Goal: Information Seeking & Learning: Compare options

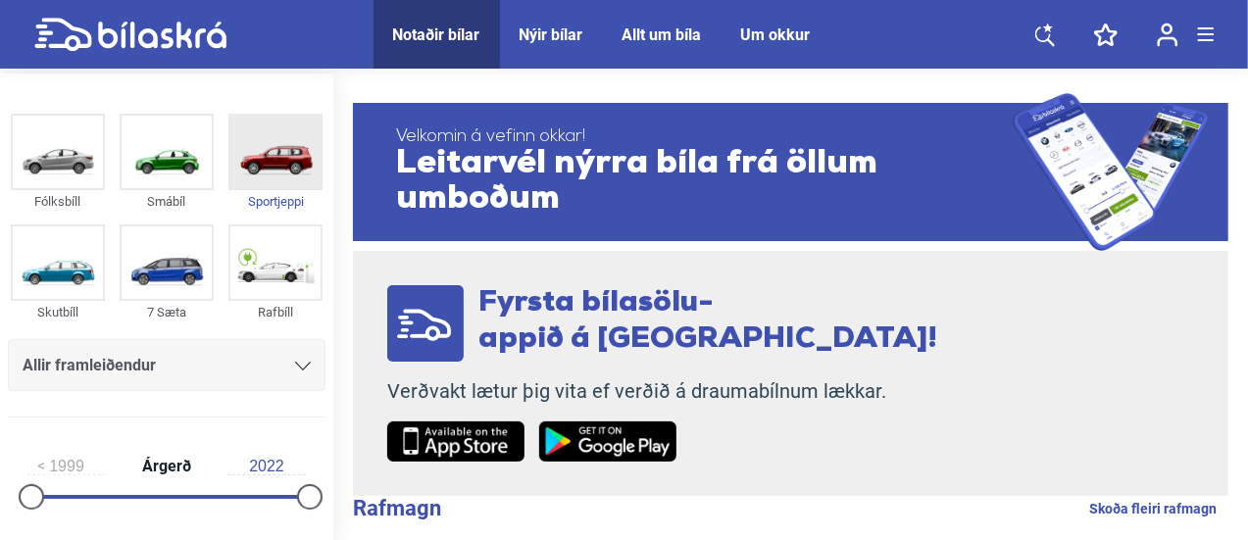
click at [257, 158] on img at bounding box center [275, 152] width 90 height 73
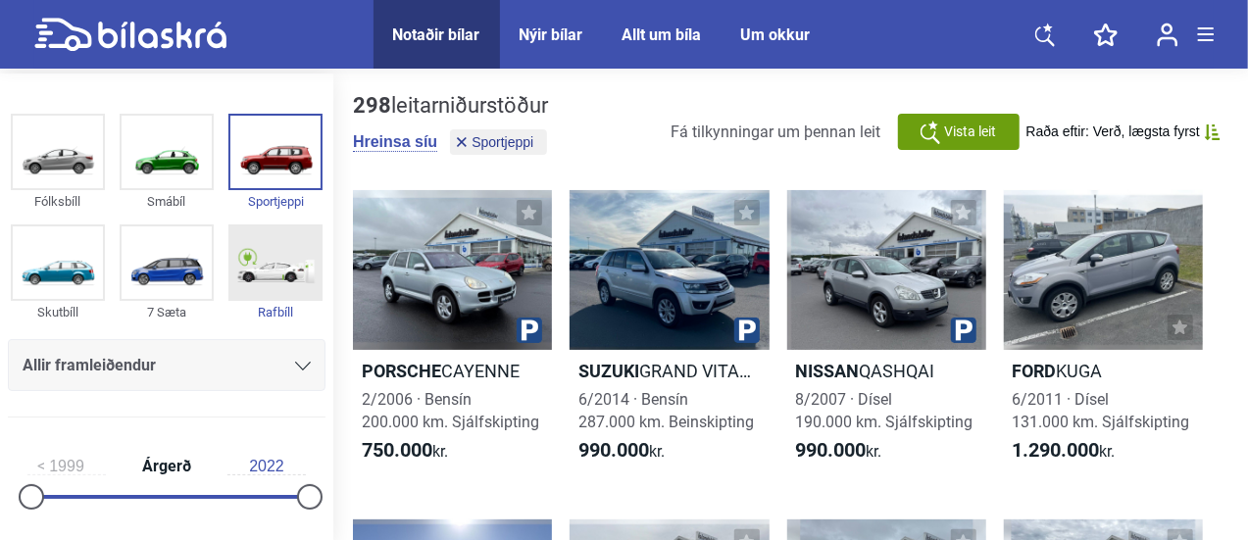
click at [259, 261] on img at bounding box center [275, 263] width 90 height 73
checkbox input "true"
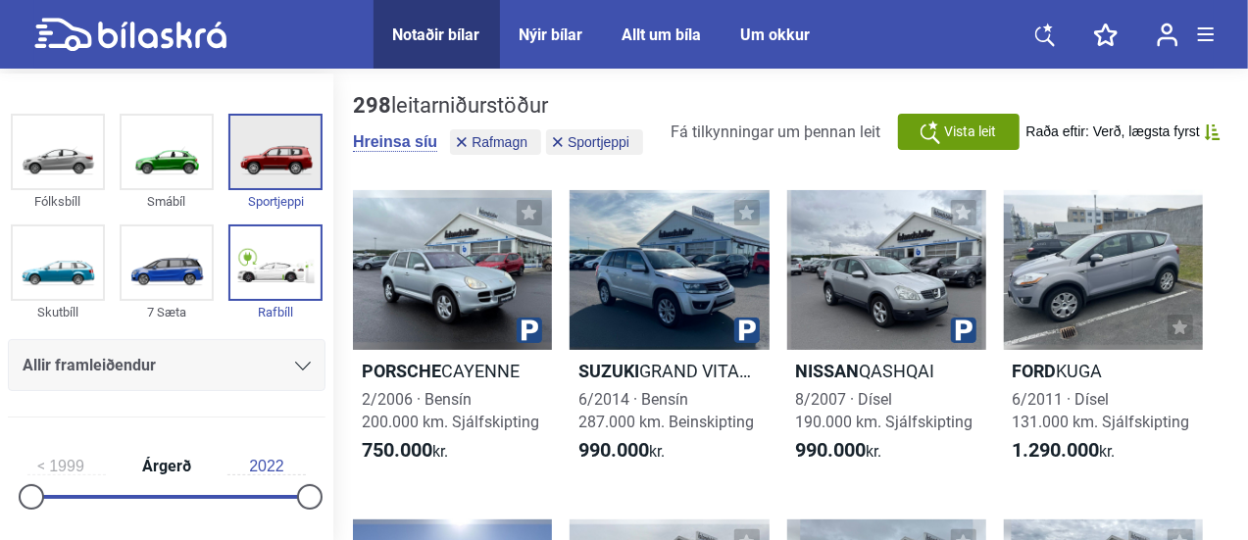
click at [282, 140] on img at bounding box center [275, 152] width 90 height 73
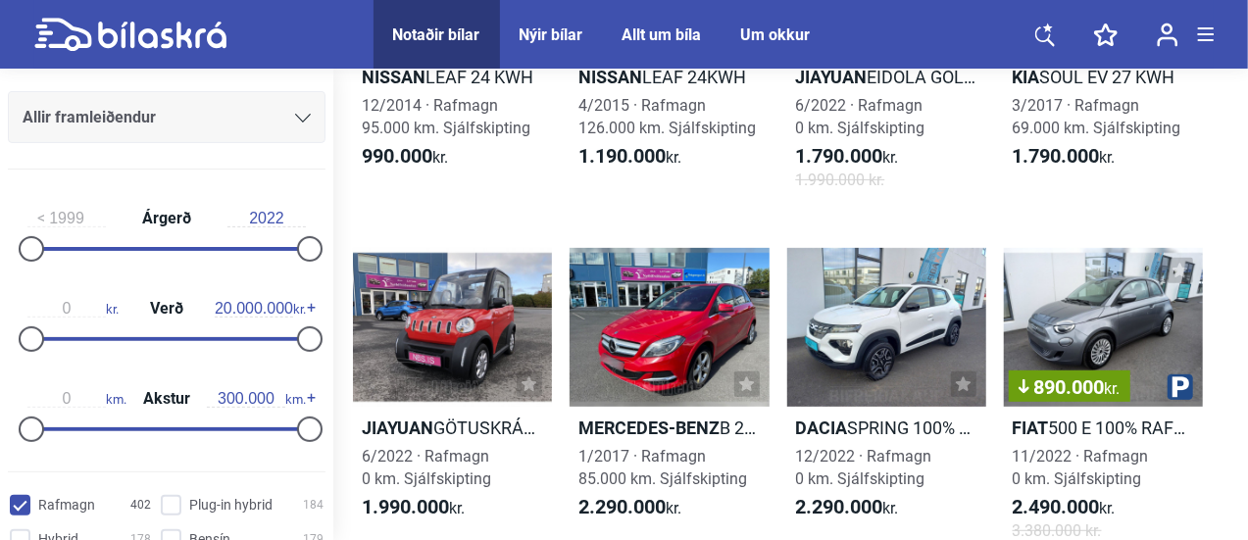
scroll to position [294, 0]
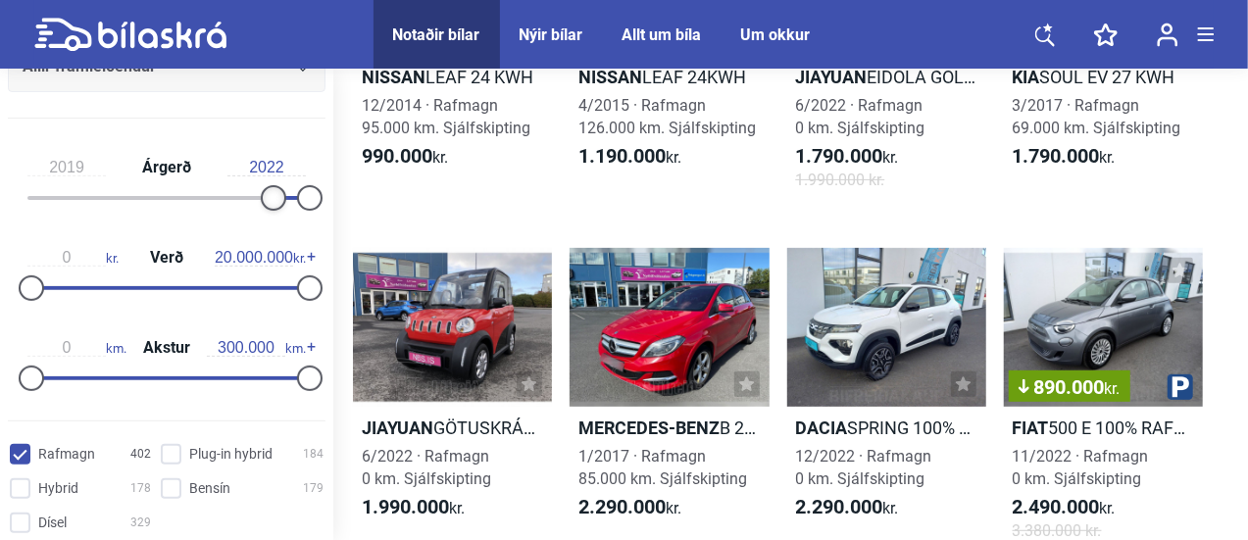
drag, startPoint x: 25, startPoint y: 203, endPoint x: 259, endPoint y: 206, distance: 233.4
click at [261, 206] on div at bounding box center [273, 197] width 25 height 25
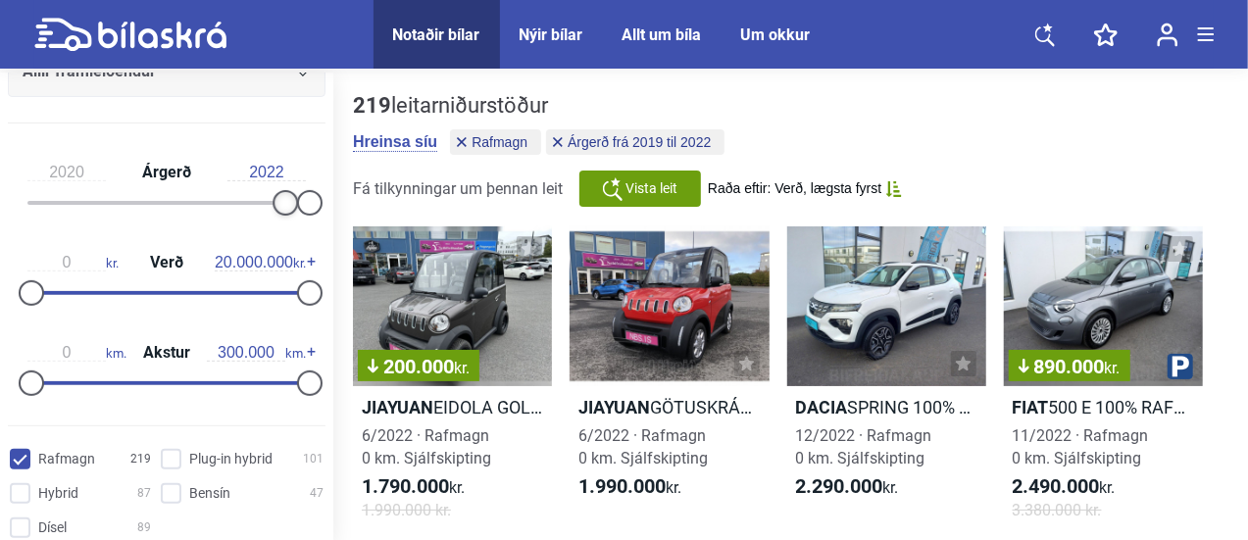
click at [281, 204] on div at bounding box center [285, 202] width 25 height 25
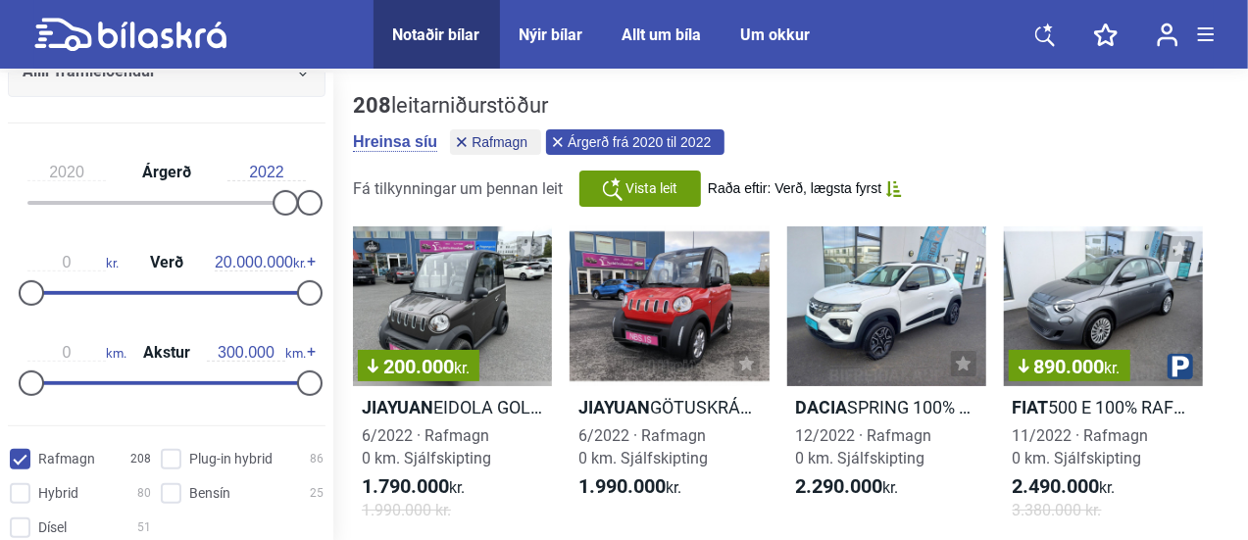
click at [684, 151] on button "Árgerð frá 2020 til 2022" at bounding box center [635, 141] width 178 height 25
type input "1999"
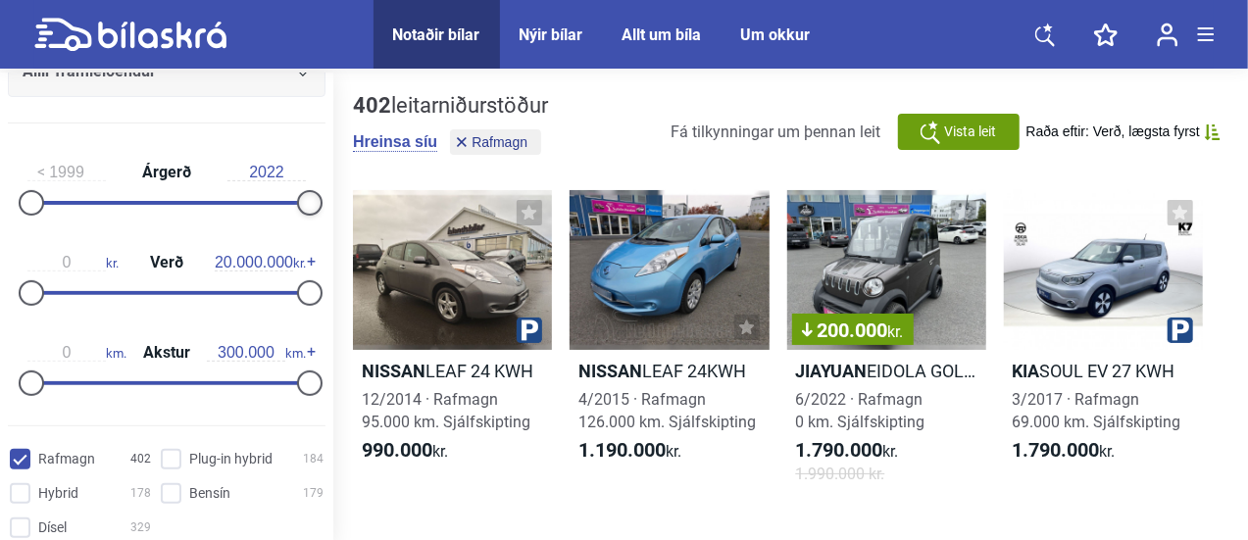
drag, startPoint x: 301, startPoint y: 205, endPoint x: 832, endPoint y: 182, distance: 531.0
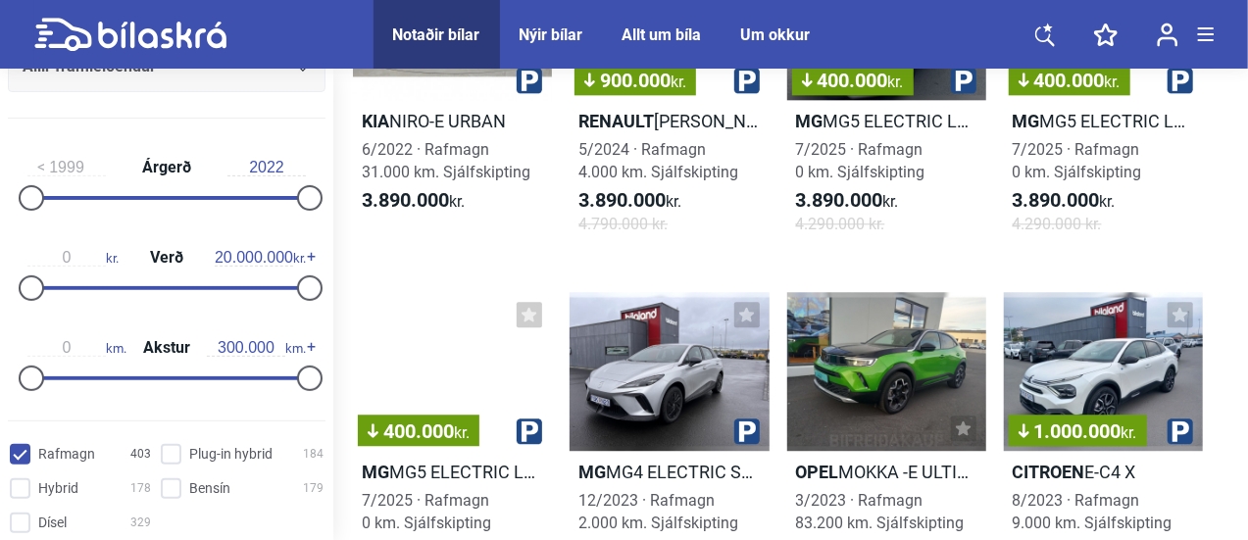
scroll to position [6277, 0]
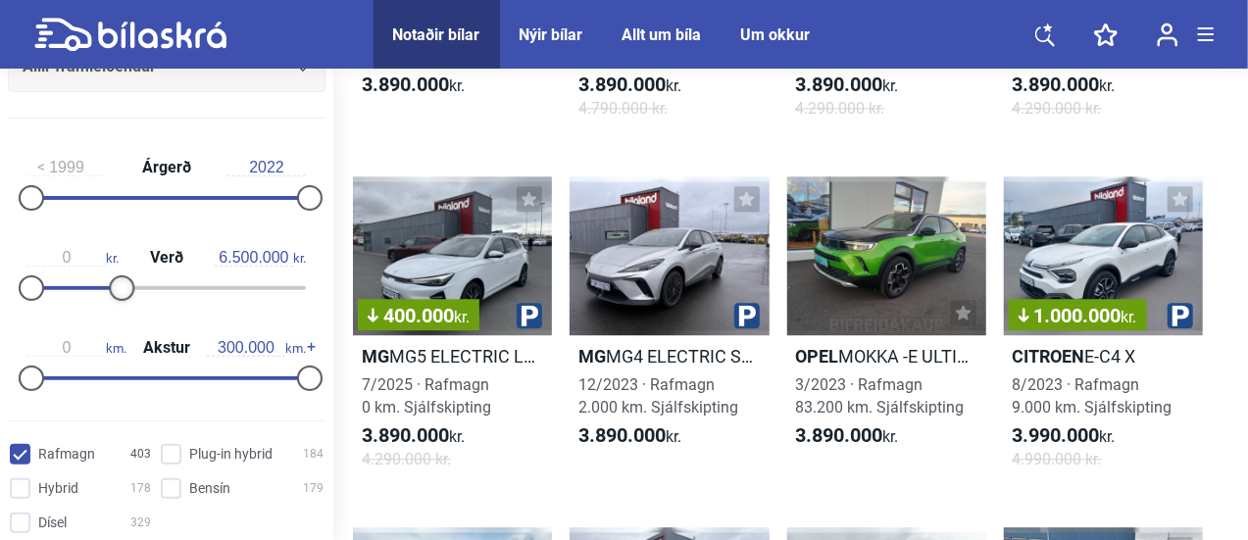
type input "6.600.000"
drag, startPoint x: 303, startPoint y: 287, endPoint x: 121, endPoint y: 290, distance: 182.4
click at [121, 290] on div at bounding box center [123, 288] width 25 height 25
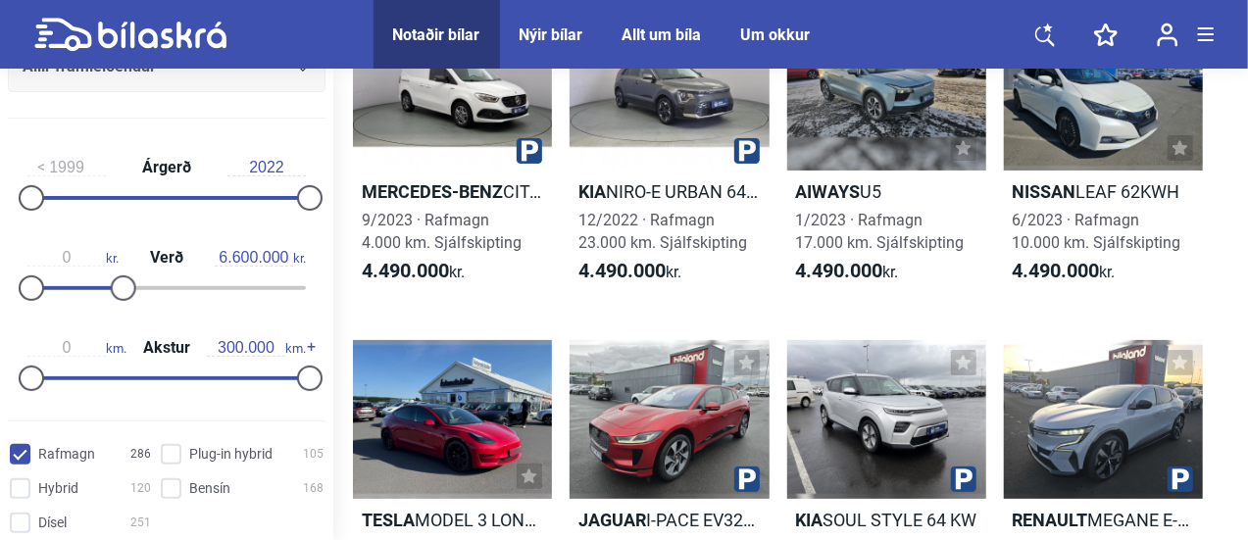
scroll to position [11376, 0]
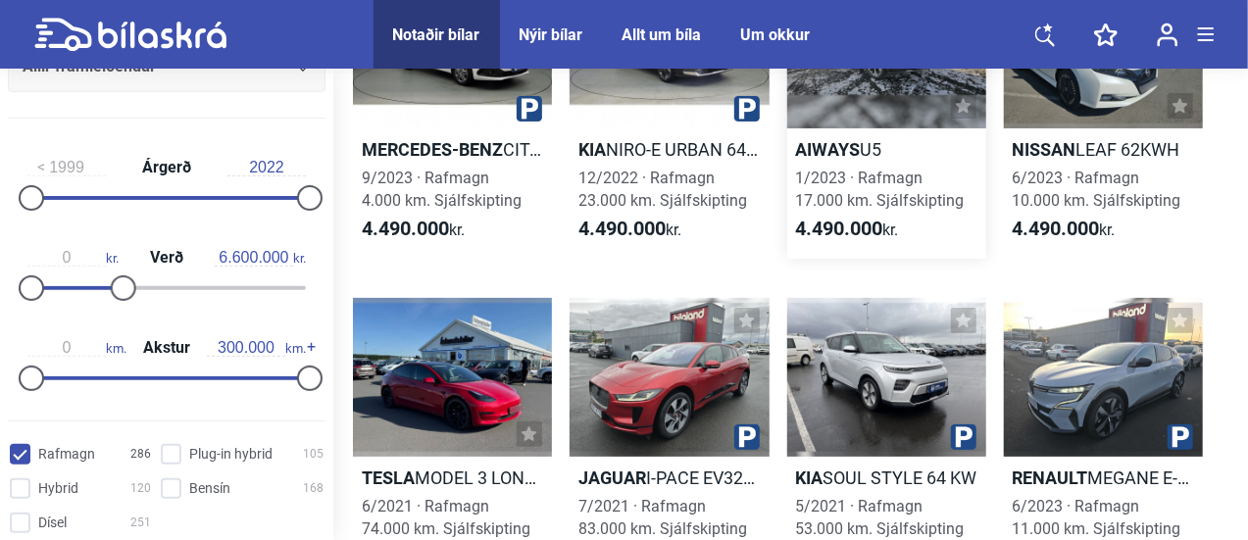
click at [882, 83] on div at bounding box center [887, 49] width 199 height 160
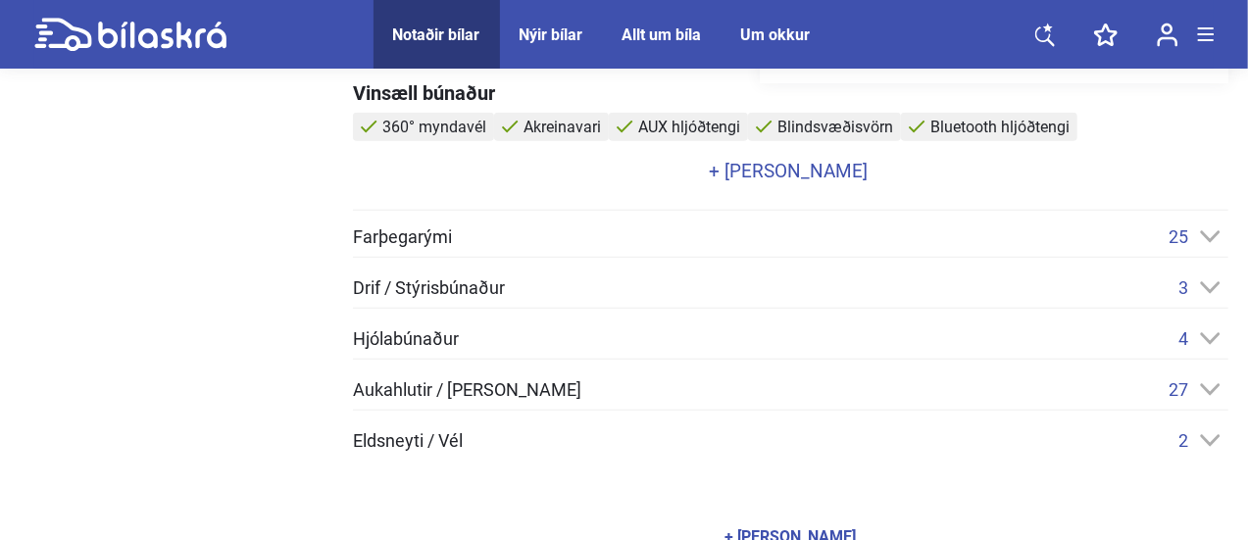
scroll to position [883, 0]
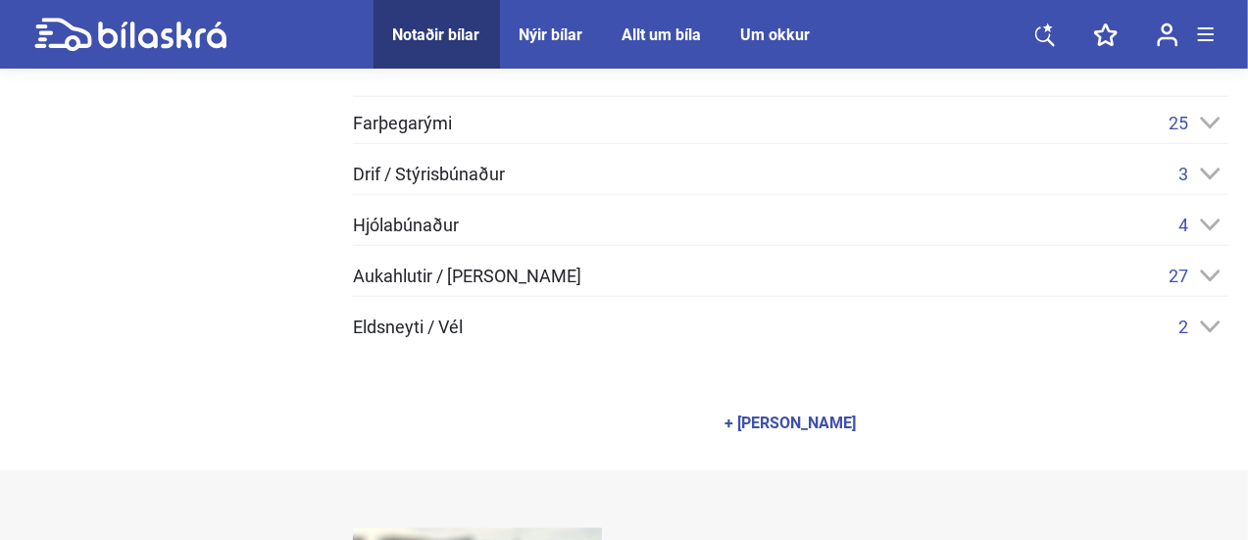
click at [767, 416] on div "+ [PERSON_NAME]" at bounding box center [791, 424] width 131 height 16
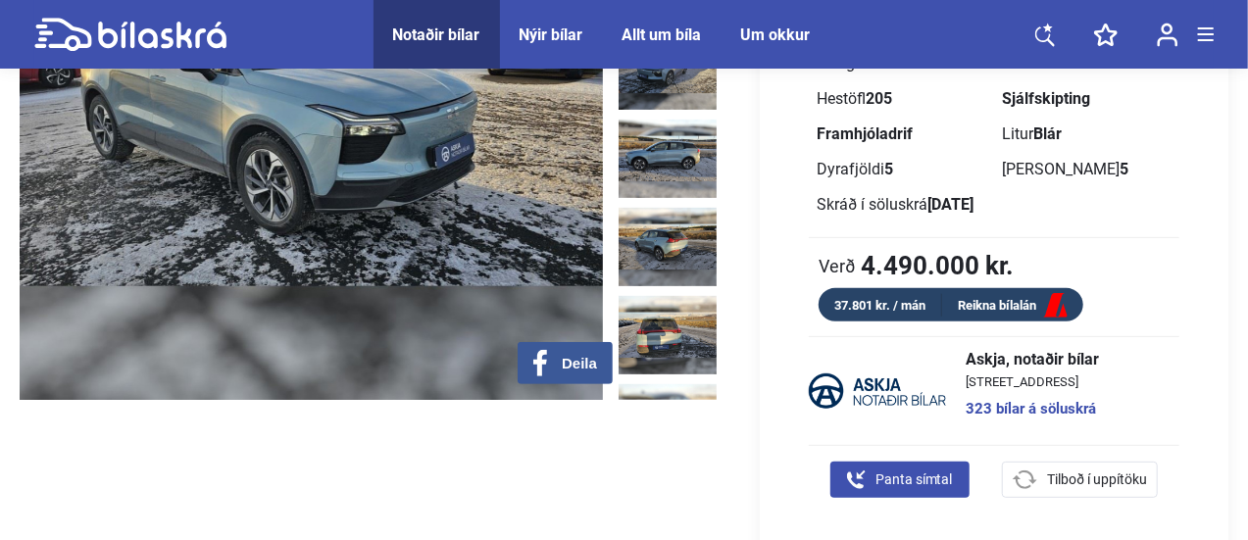
scroll to position [0, 0]
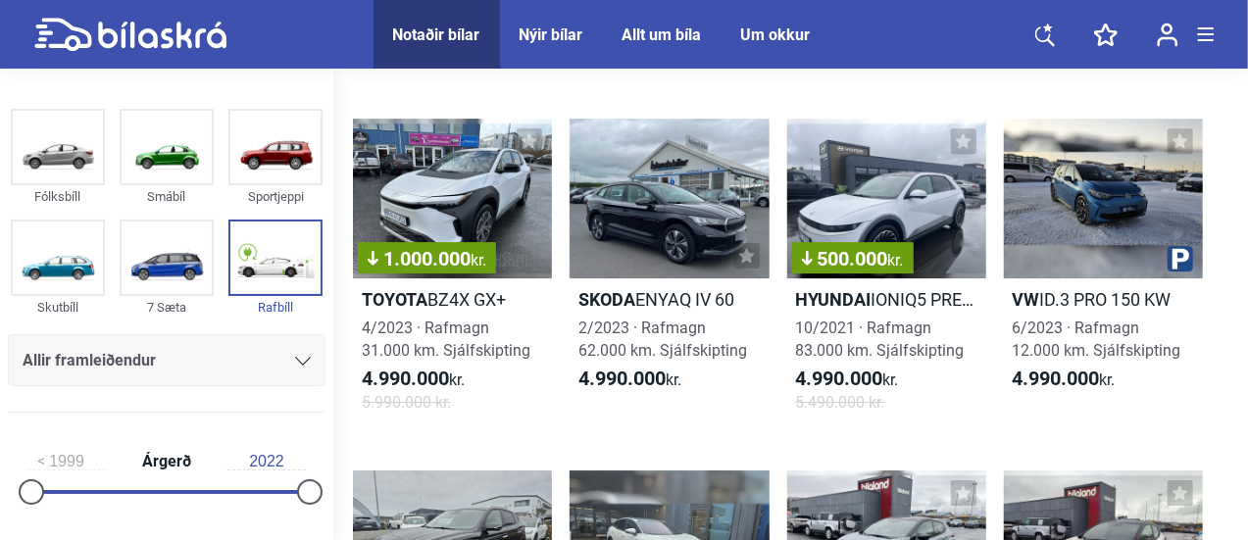
scroll to position [14344, 0]
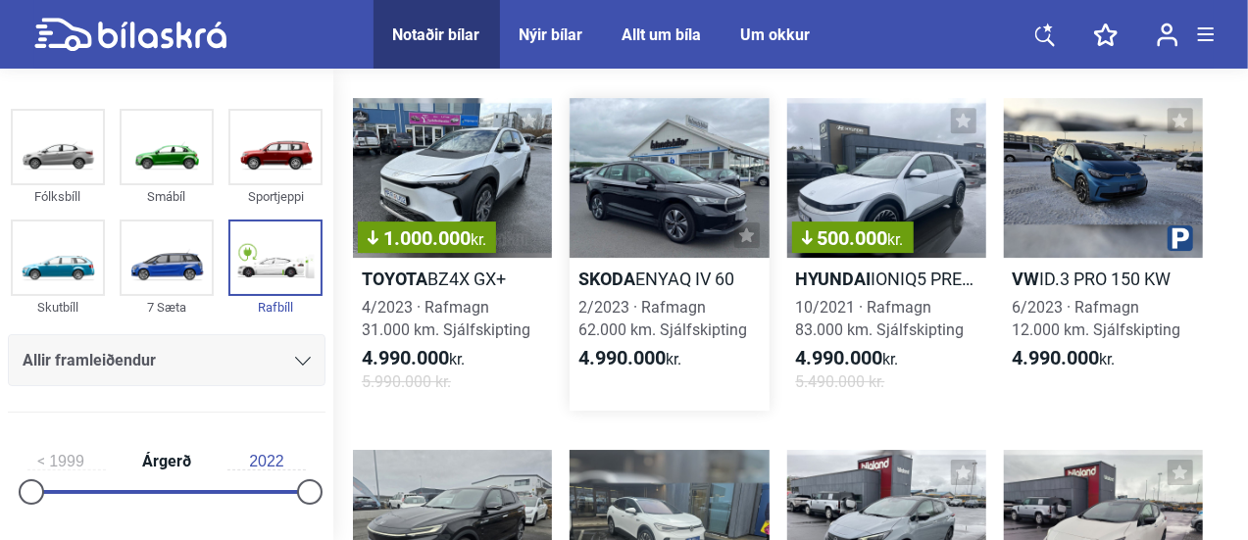
click at [711, 290] on h2 "Skoda ENYAQ IV 60" at bounding box center [669, 279] width 199 height 23
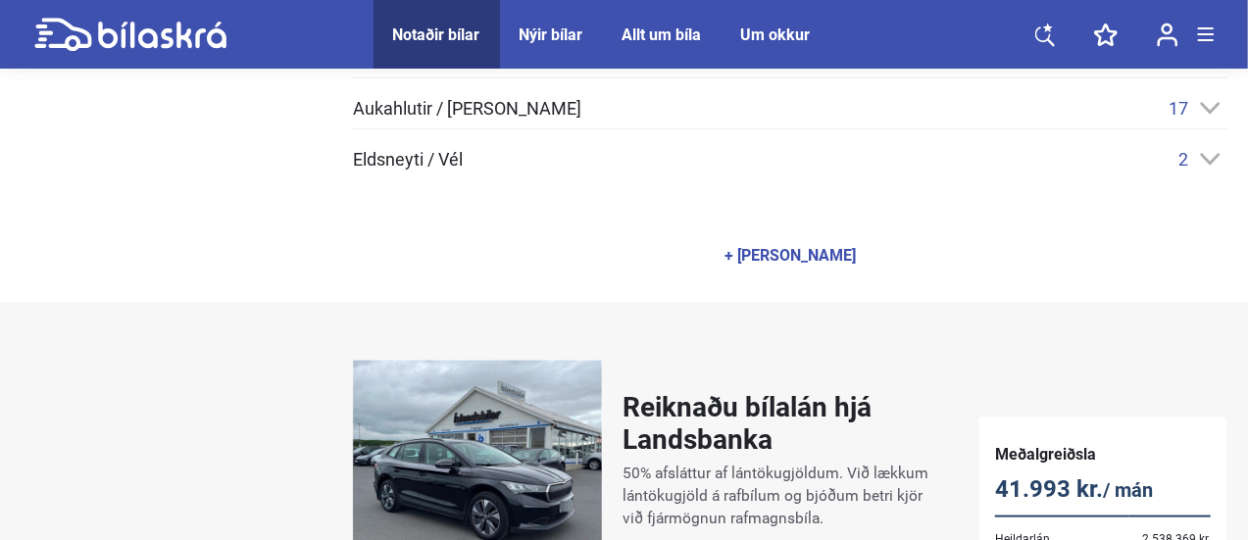
scroll to position [1079, 0]
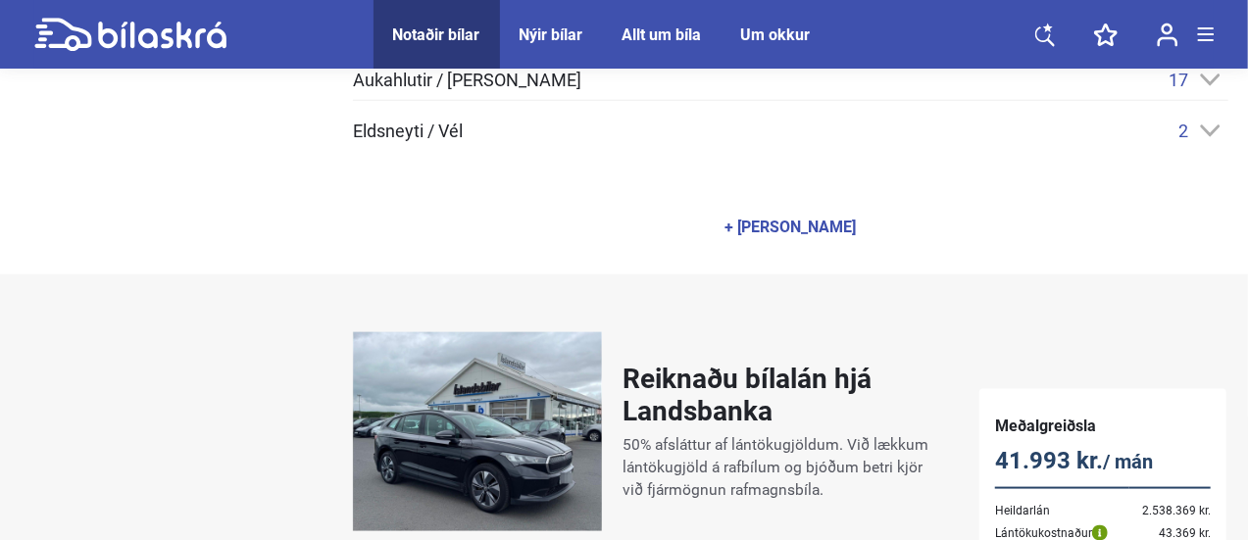
click at [815, 227] on div "+ [PERSON_NAME]" at bounding box center [791, 228] width 131 height 16
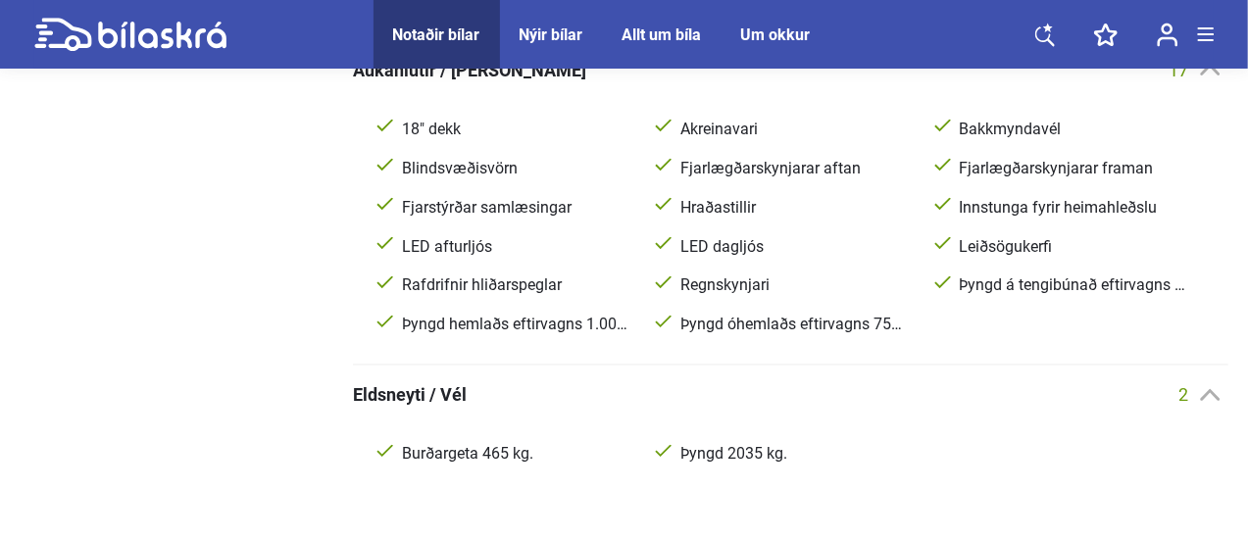
scroll to position [1569, 0]
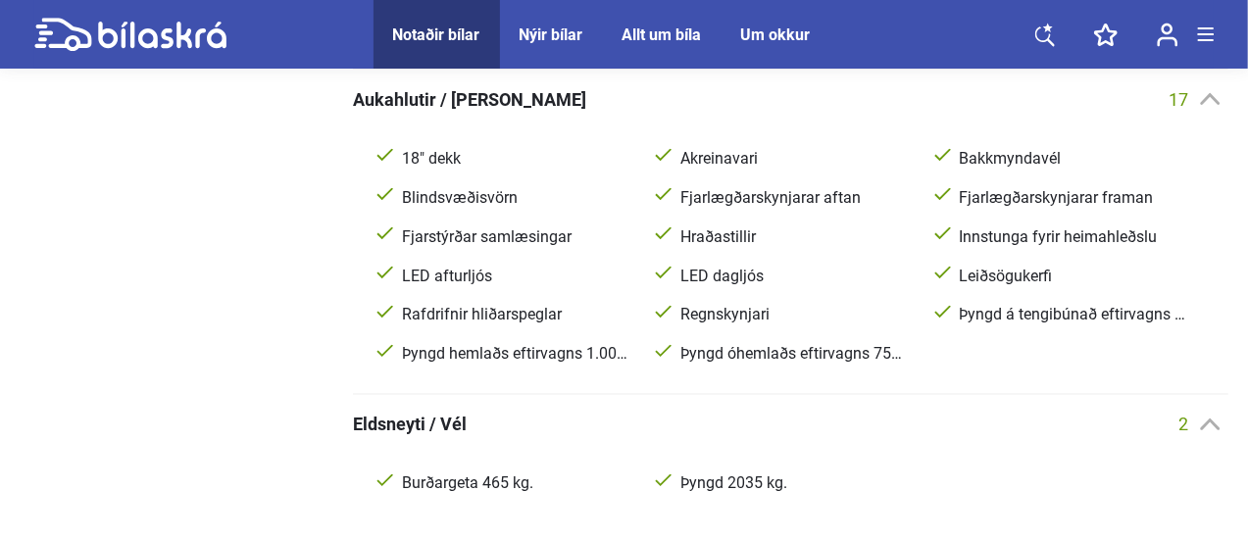
click at [979, 317] on span "Þyngd á tengibúnað eftirvagns 75 kg" at bounding box center [1072, 316] width 233 height 20
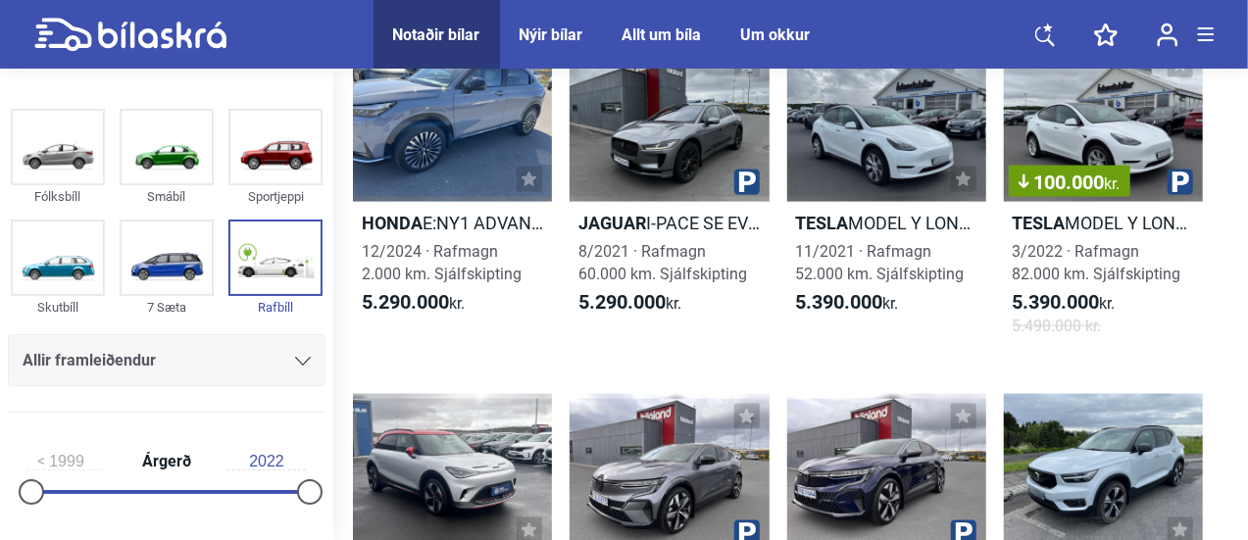
scroll to position [16403, 0]
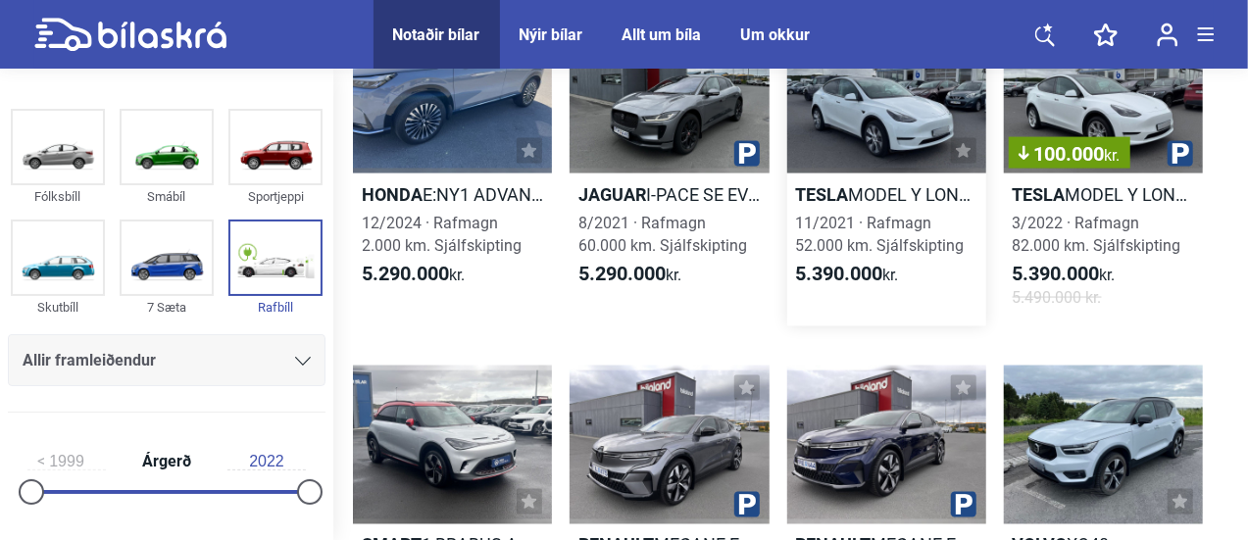
click at [864, 206] on h2 "Tesla MODEL Y LONG RANGE" at bounding box center [887, 194] width 199 height 23
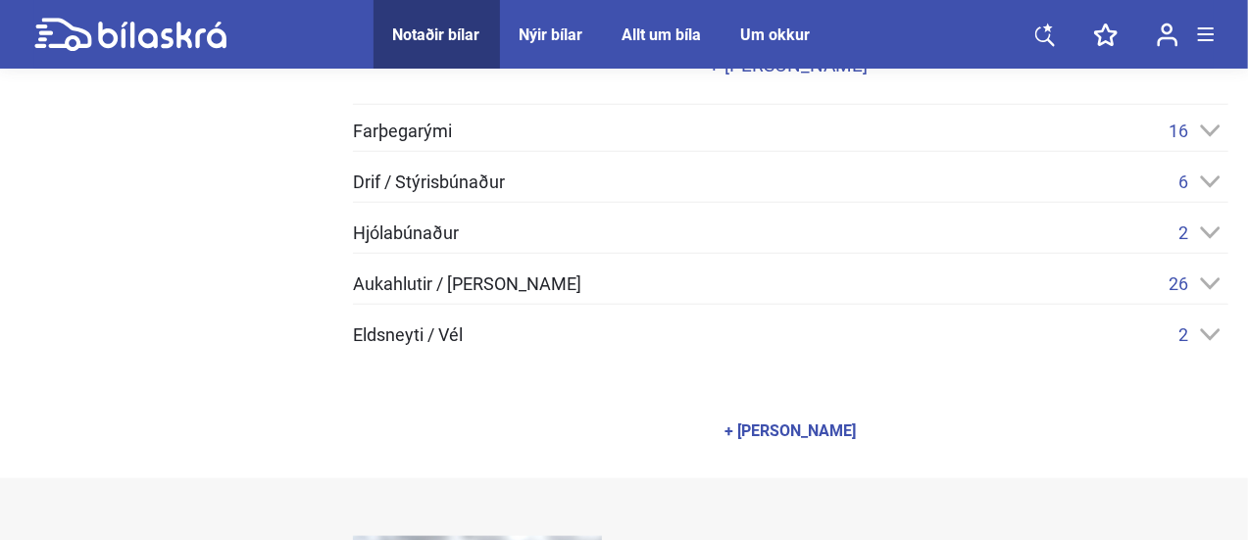
scroll to position [883, 0]
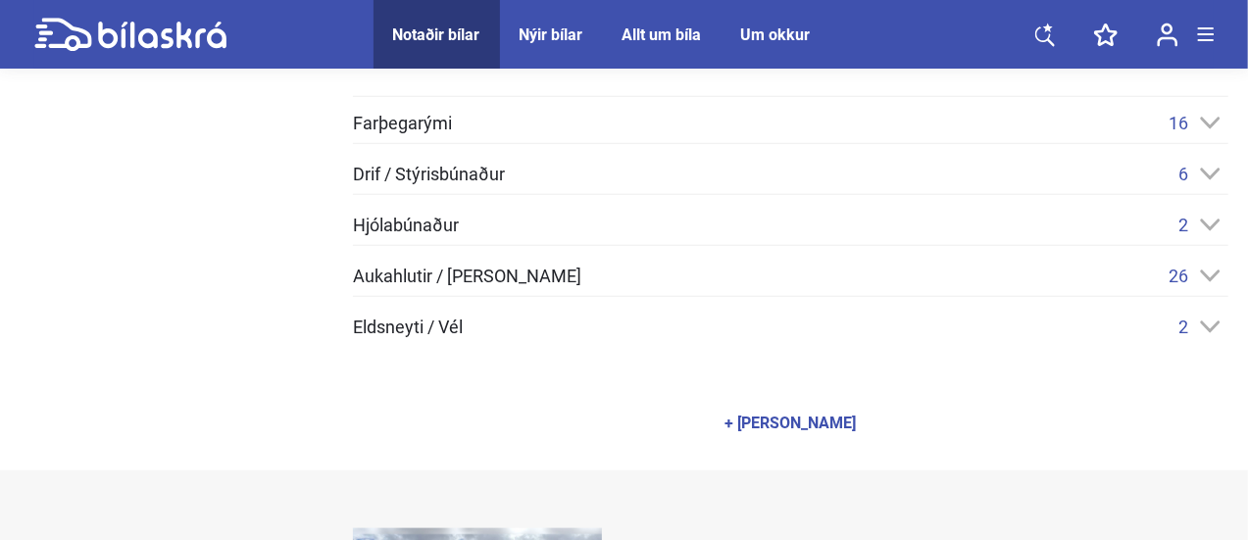
click at [774, 423] on div "+ [PERSON_NAME]" at bounding box center [791, 424] width 131 height 16
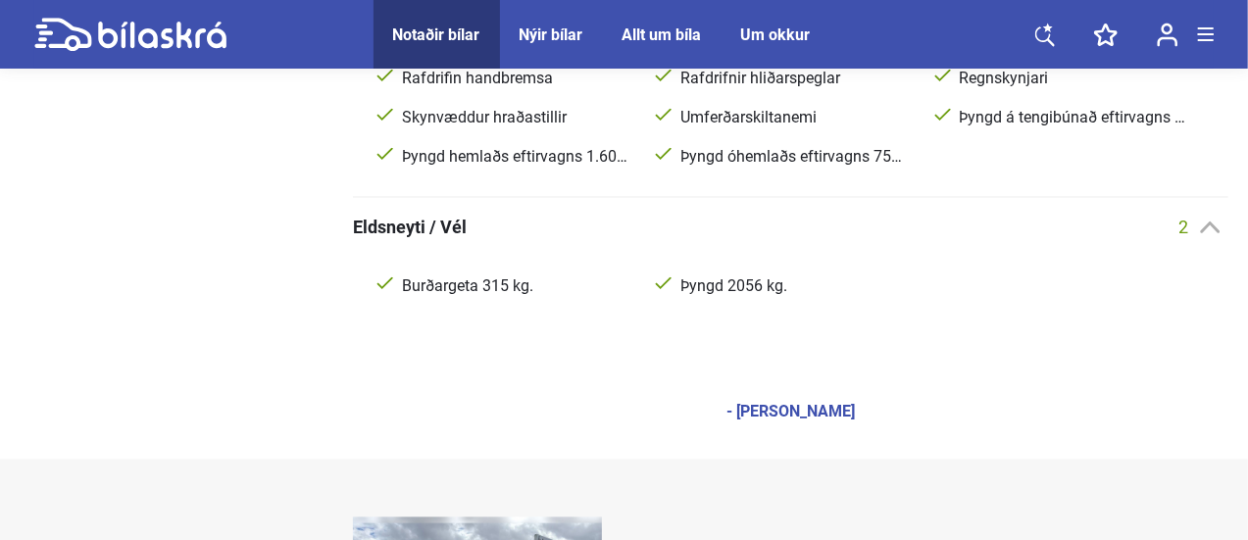
scroll to position [1863, 0]
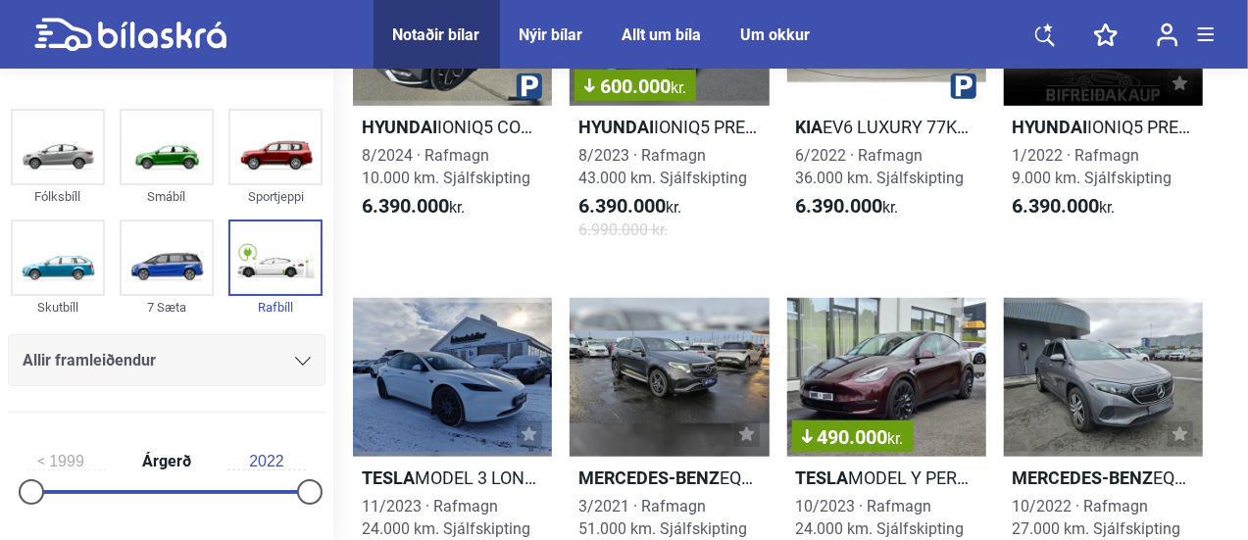
scroll to position [23500, 0]
